Goal: Task Accomplishment & Management: Complete application form

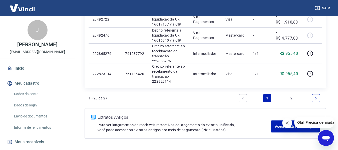
scroll to position [560, 0]
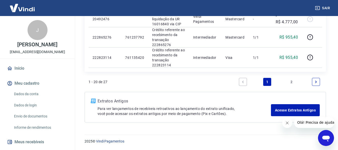
click at [318, 81] on link "Next page" at bounding box center [316, 82] width 8 height 8
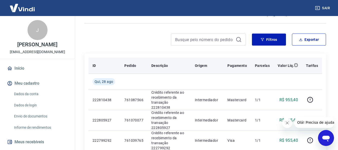
scroll to position [33, 0]
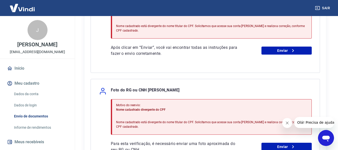
scroll to position [200, 0]
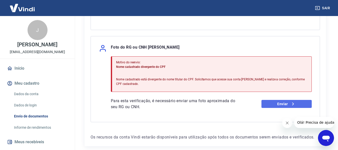
click at [284, 105] on link "Enviar" at bounding box center [287, 104] width 50 height 8
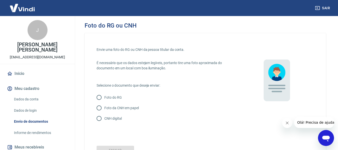
click at [99, 99] on input "Foto do RG" at bounding box center [99, 97] width 11 height 11
radio input "true"
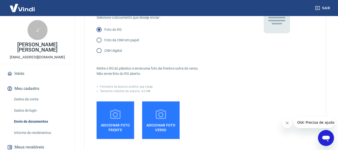
scroll to position [75, 0]
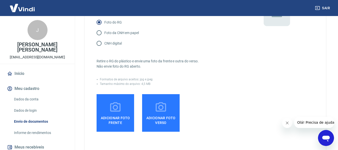
click at [99, 33] on input "Foto da CNH em papel" at bounding box center [99, 33] width 11 height 11
radio input "true"
click at [117, 115] on span "Adicionar foto frente" at bounding box center [116, 119] width 34 height 11
click at [0, 0] on input "Adicionar foto frente" at bounding box center [0, 0] width 0 height 0
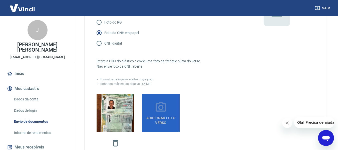
click at [157, 112] on icon at bounding box center [161, 107] width 13 height 13
click at [0, 0] on input "Adicionar foto verso" at bounding box center [0, 0] width 0 height 0
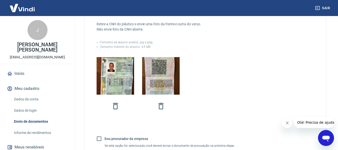
scroll to position [150, 0]
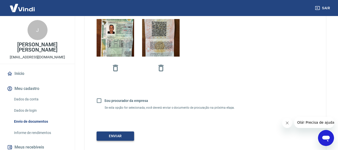
click at [119, 135] on button "Enviar" at bounding box center [116, 135] width 38 height 9
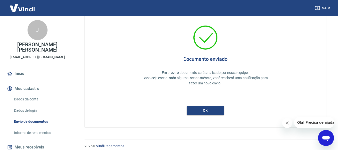
scroll to position [18, 0]
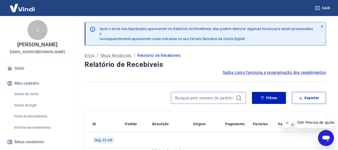
click at [211, 98] on input at bounding box center [204, 98] width 59 height 8
